Goal: Register for event/course

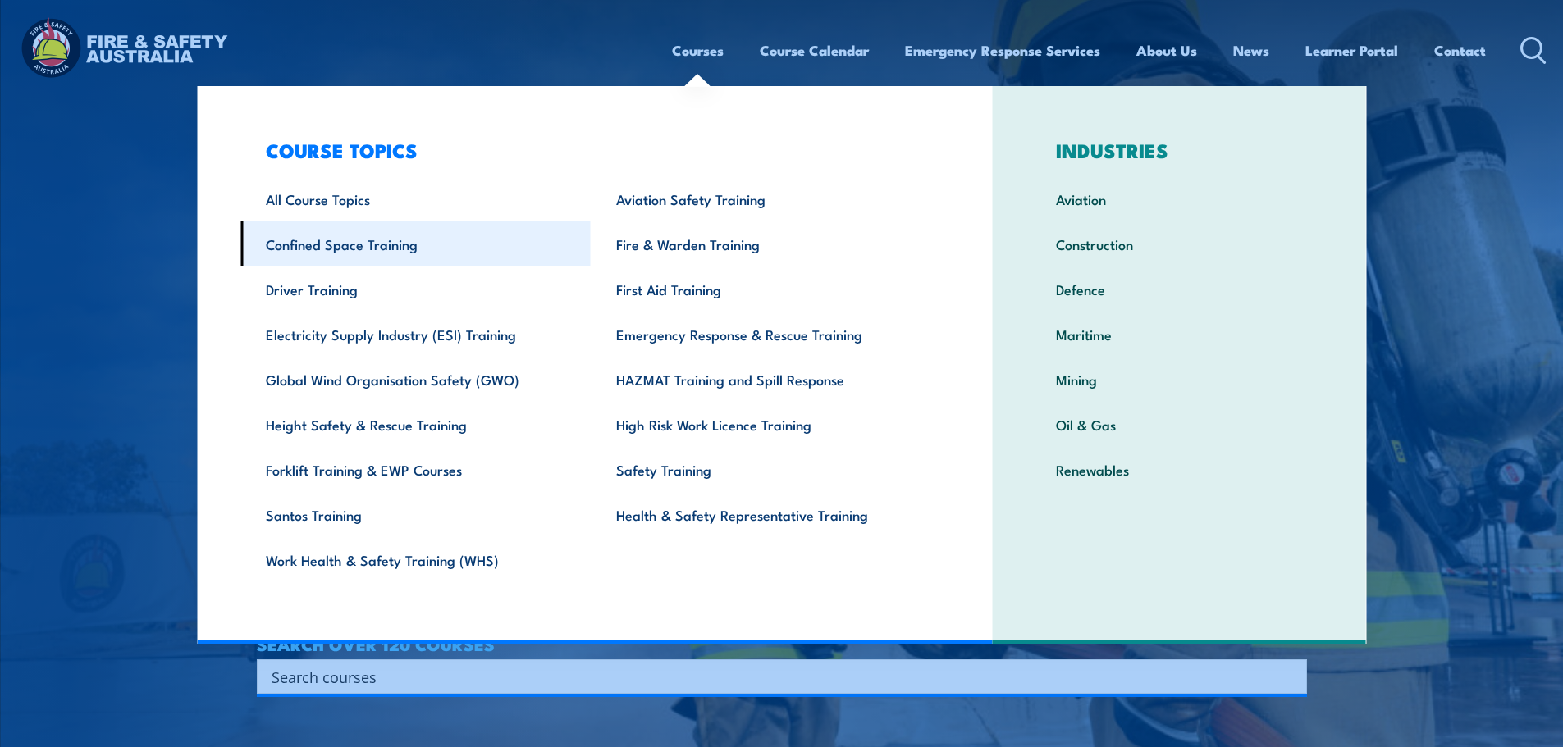
click at [356, 240] on link "Confined Space Training" at bounding box center [415, 243] width 350 height 45
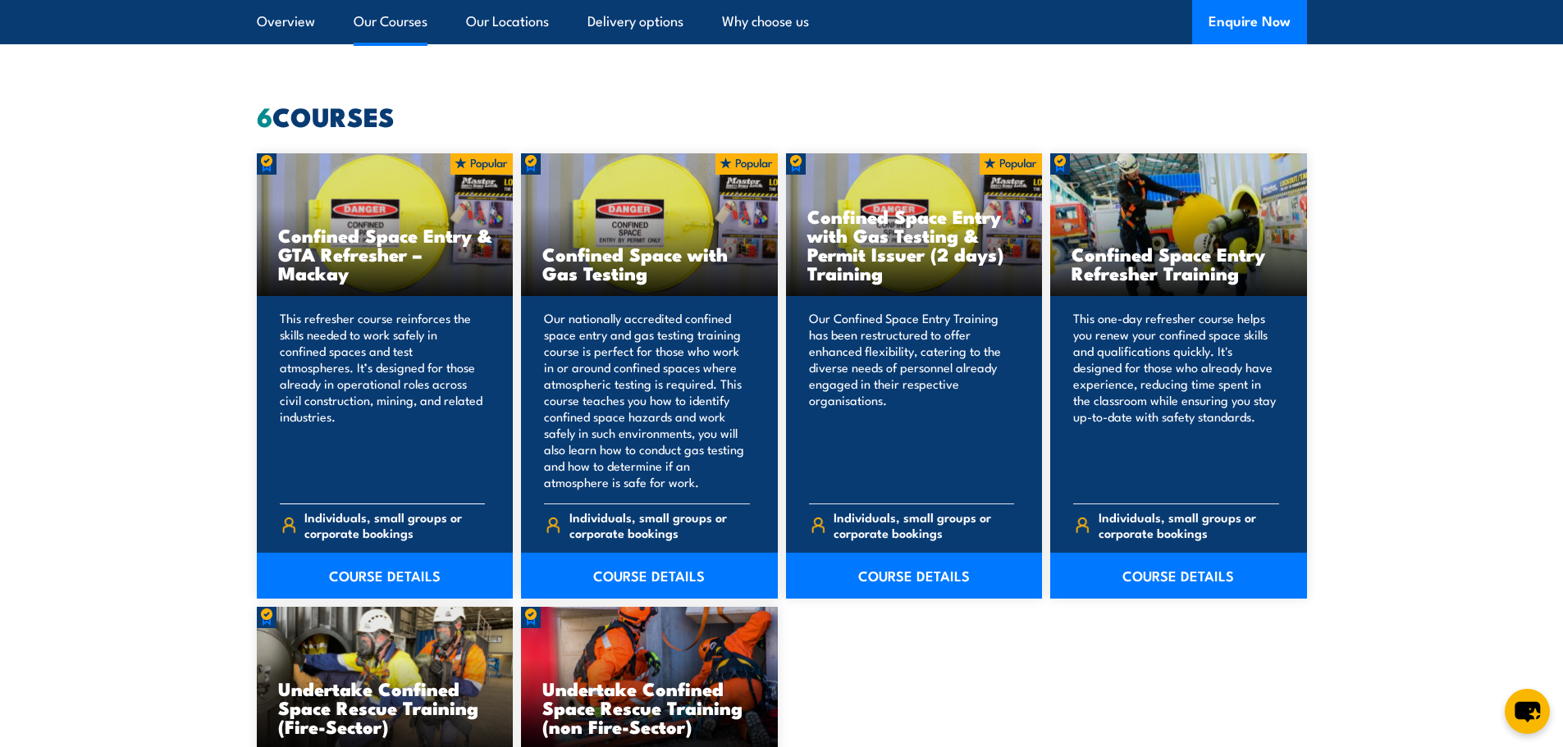
scroll to position [1559, 0]
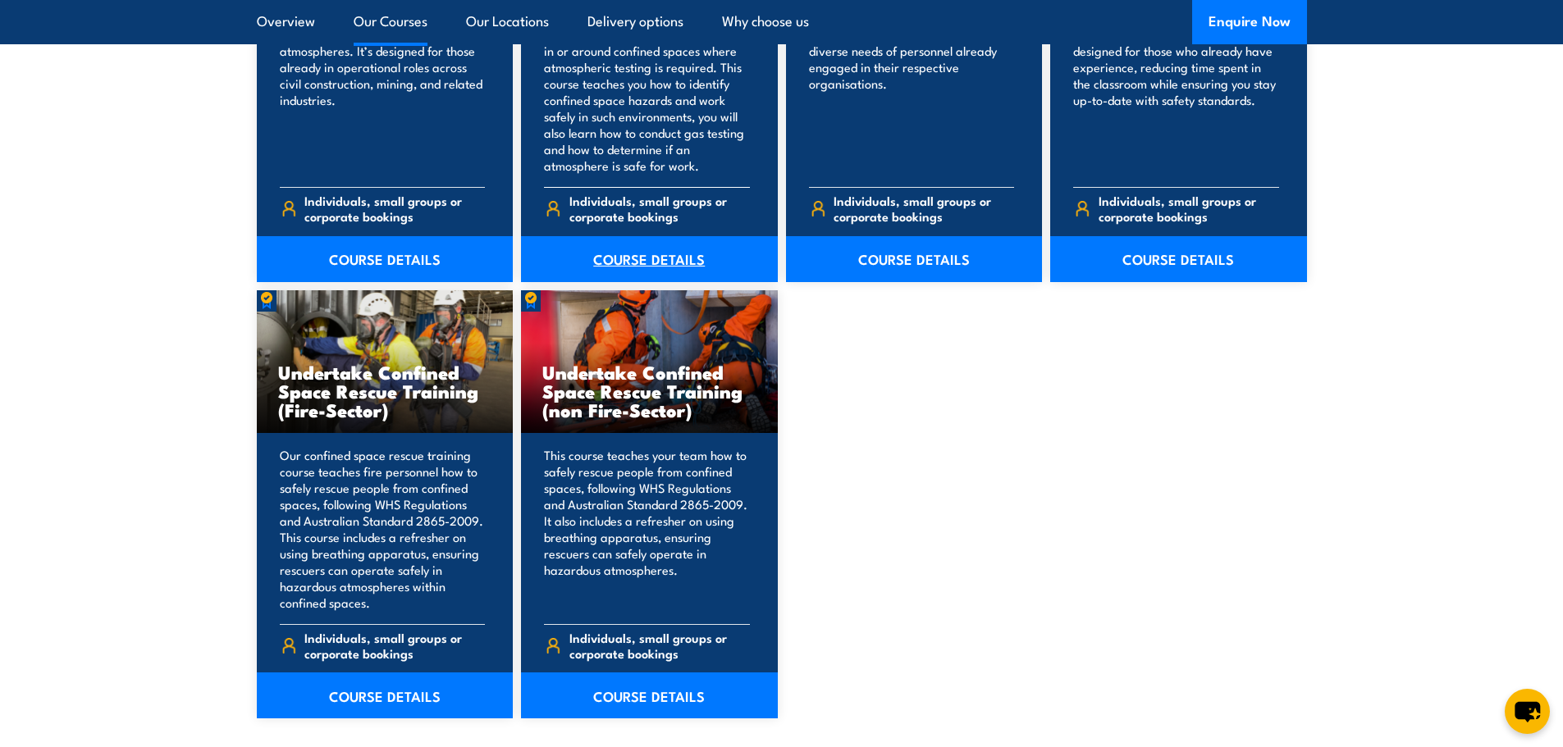
click at [660, 261] on link "COURSE DETAILS" at bounding box center [649, 259] width 257 height 46
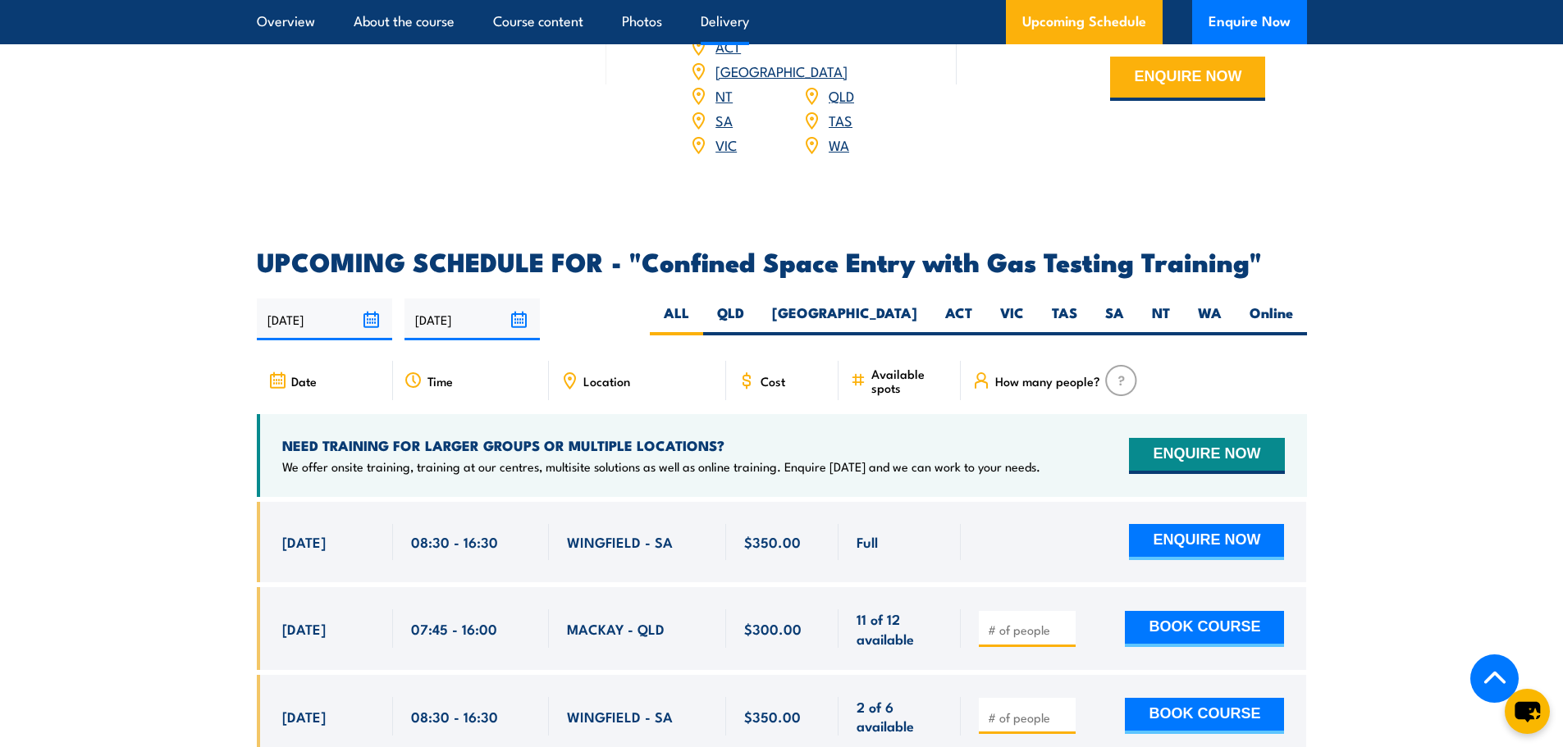
scroll to position [2789, 0]
click at [758, 312] on label "QLD" at bounding box center [730, 319] width 55 height 32
click at [755, 312] on input "QLD" at bounding box center [749, 308] width 11 height 11
radio input "true"
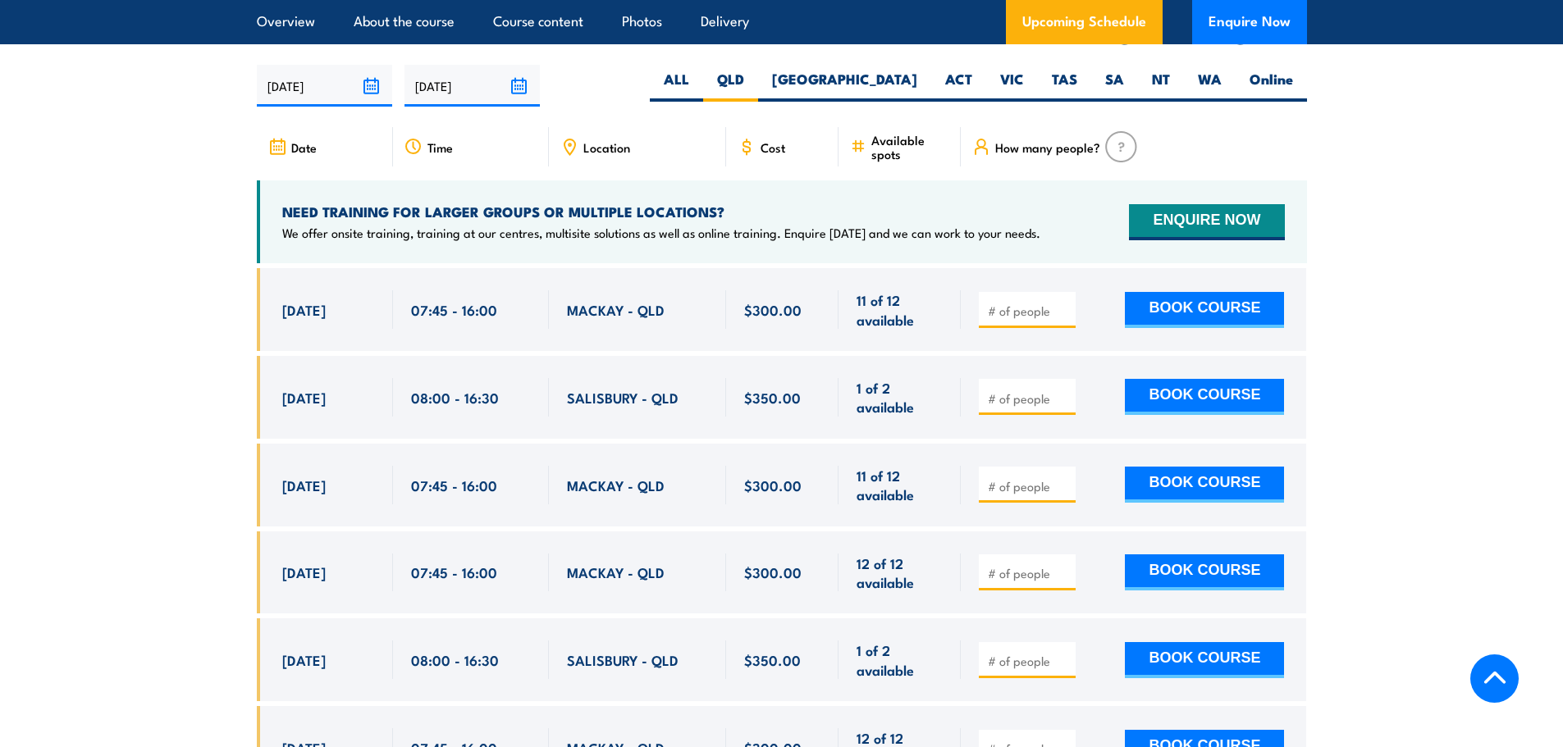
scroll to position [3032, 0]
